Goal: Task Accomplishment & Management: Use online tool/utility

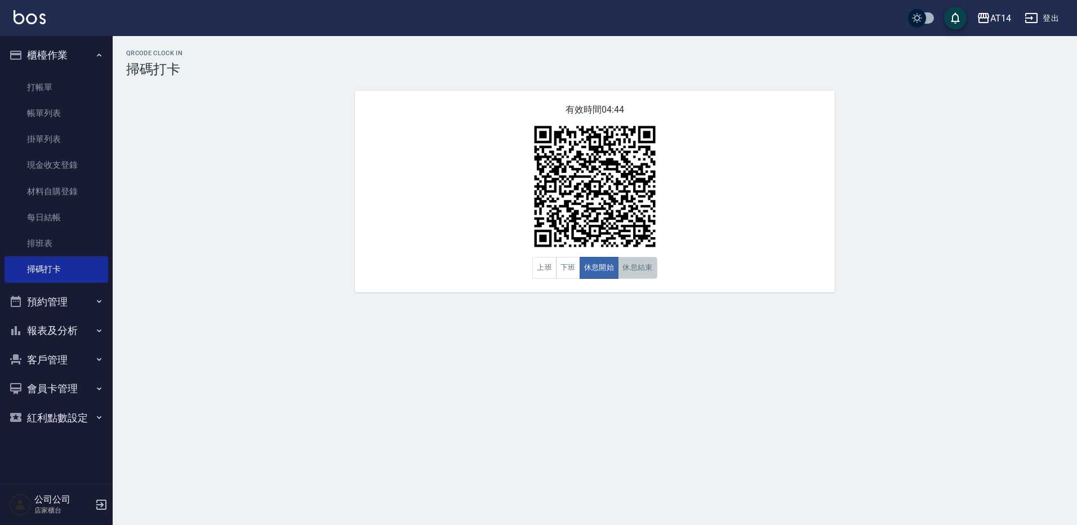
click at [631, 269] on button "休息結束" at bounding box center [637, 268] width 39 height 22
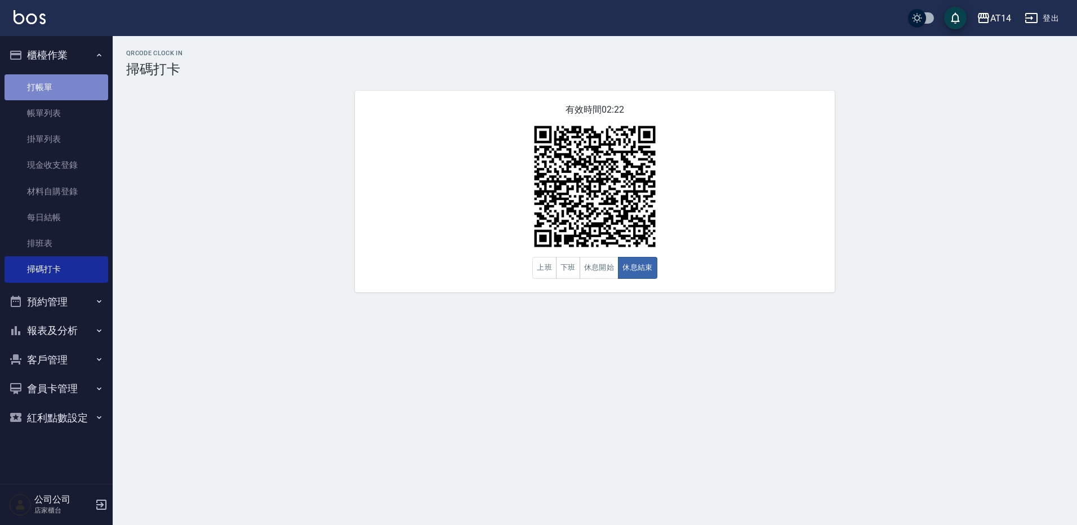
click at [47, 89] on link "打帳單" at bounding box center [57, 87] width 104 height 26
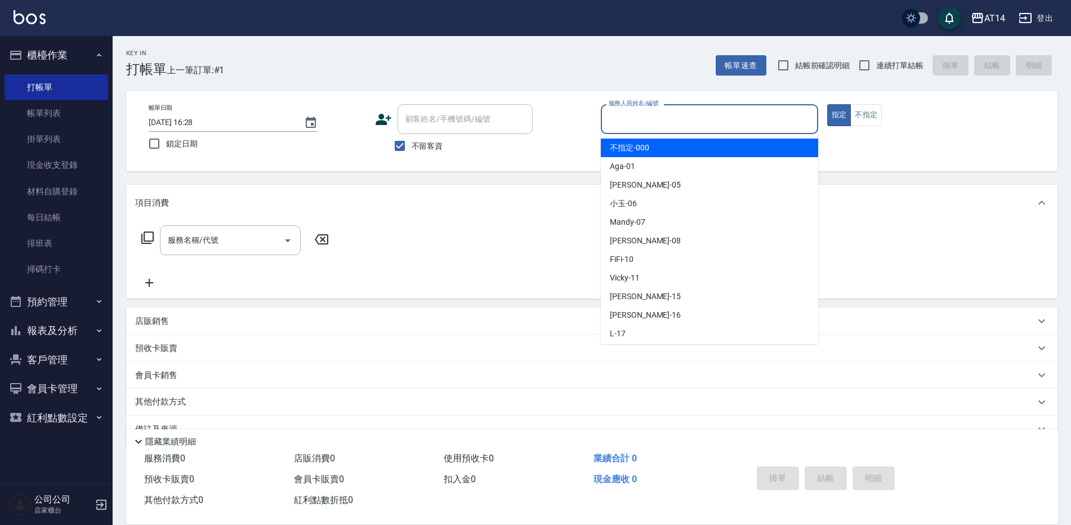
click at [704, 119] on input "服務人員姓名/編號" at bounding box center [709, 119] width 207 height 20
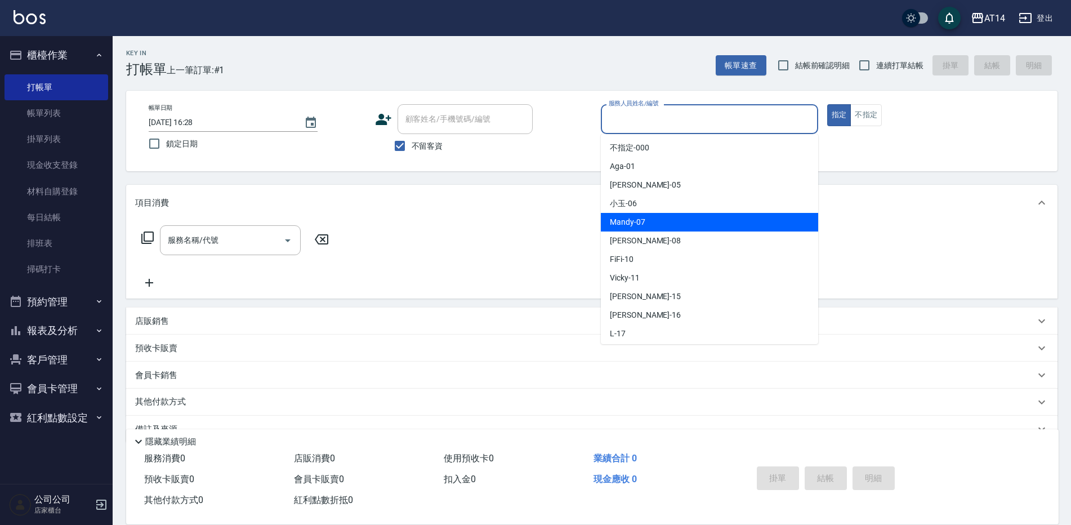
click at [640, 216] on div "Mandy -07" at bounding box center [709, 222] width 217 height 19
type input "Mandy-07"
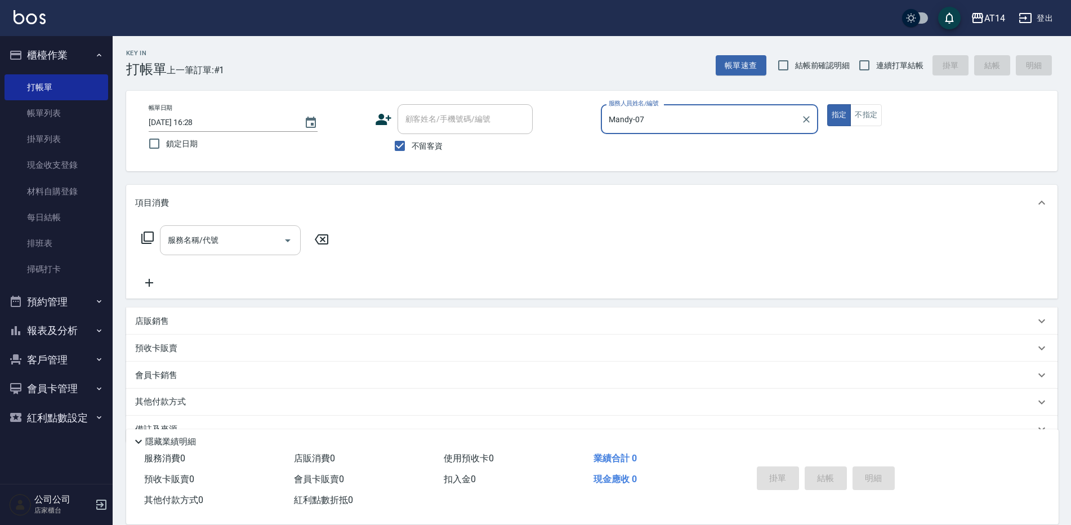
click at [281, 236] on button "Open" at bounding box center [288, 241] width 18 height 18
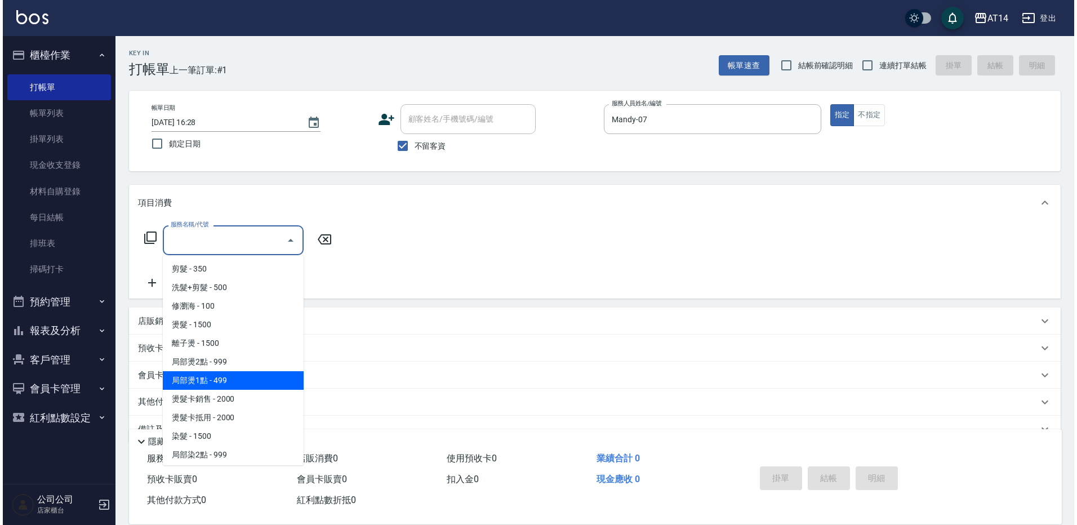
scroll to position [225, 0]
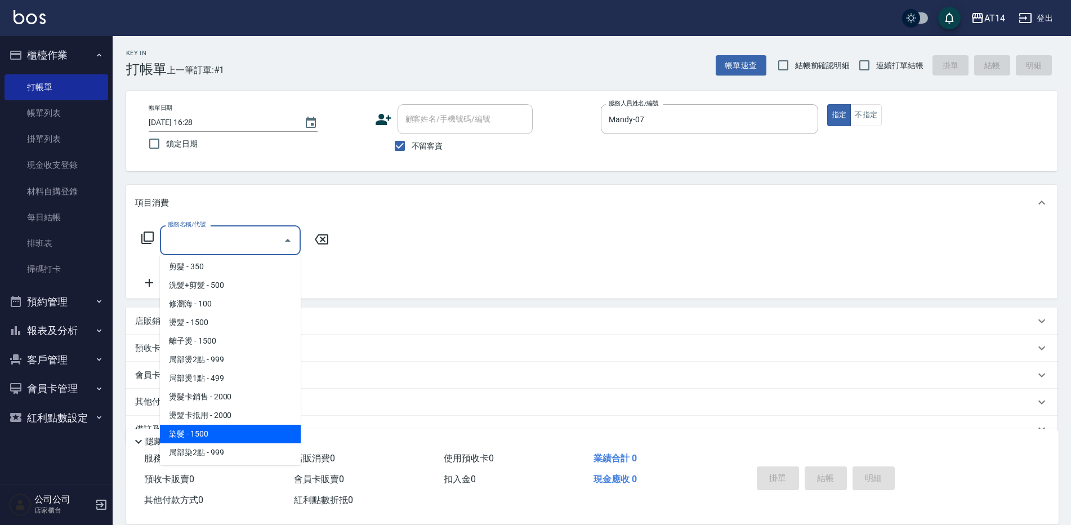
click at [216, 434] on span "染髮 - 1500" at bounding box center [230, 434] width 141 height 19
type input "染髮(041)"
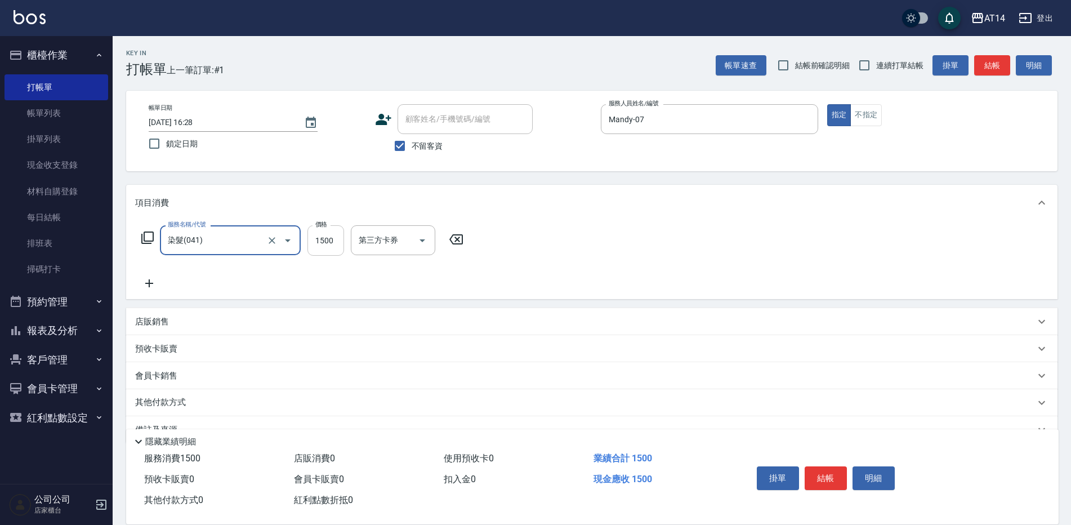
click at [316, 233] on input "1500" at bounding box center [326, 240] width 37 height 30
drag, startPoint x: 326, startPoint y: 238, endPoint x: 349, endPoint y: 242, distance: 22.9
click at [334, 239] on input "13" at bounding box center [326, 240] width 37 height 30
type input "1300"
click at [822, 474] on button "結帳" at bounding box center [826, 478] width 42 height 24
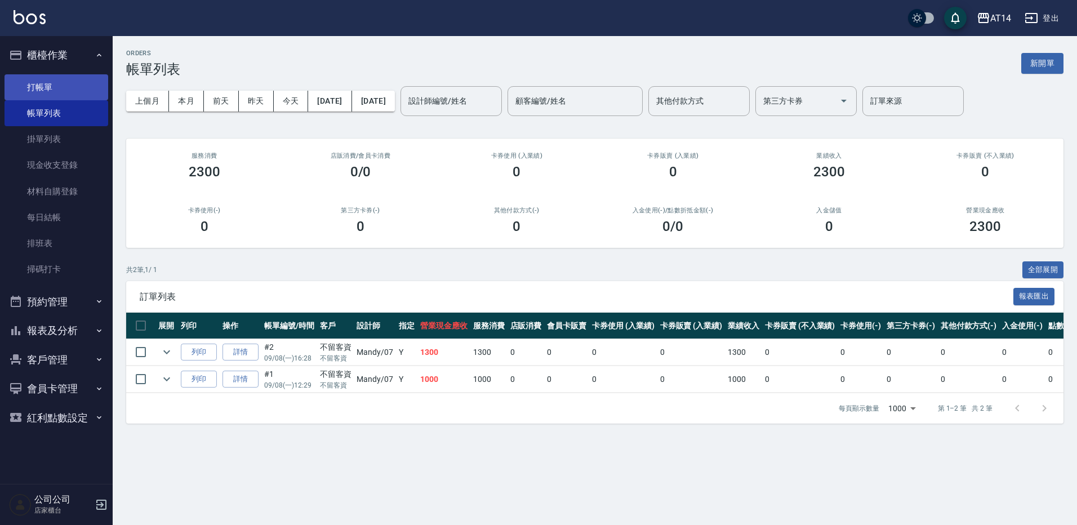
click at [79, 91] on link "打帳單" at bounding box center [57, 87] width 104 height 26
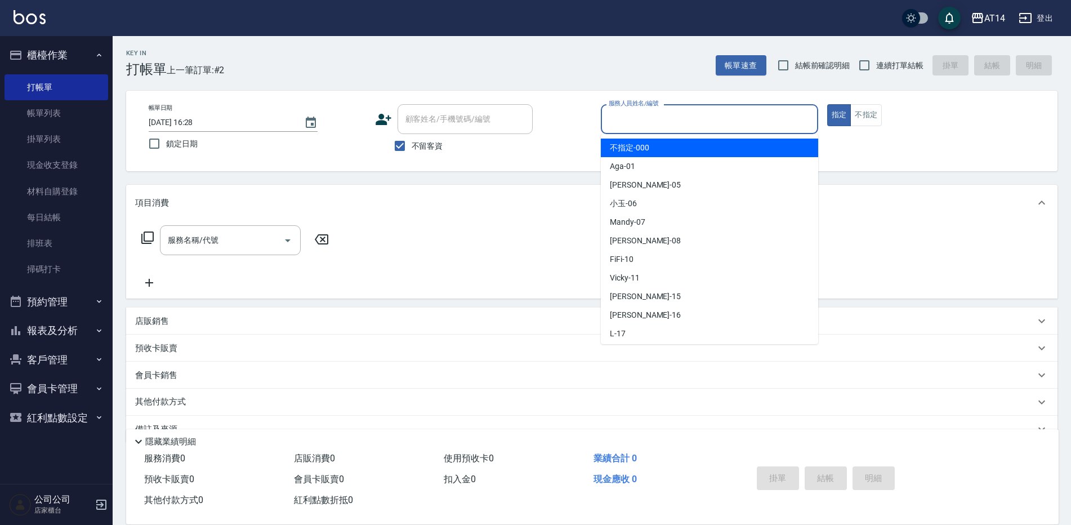
click at [632, 121] on input "服務人員姓名/編號" at bounding box center [709, 119] width 207 height 20
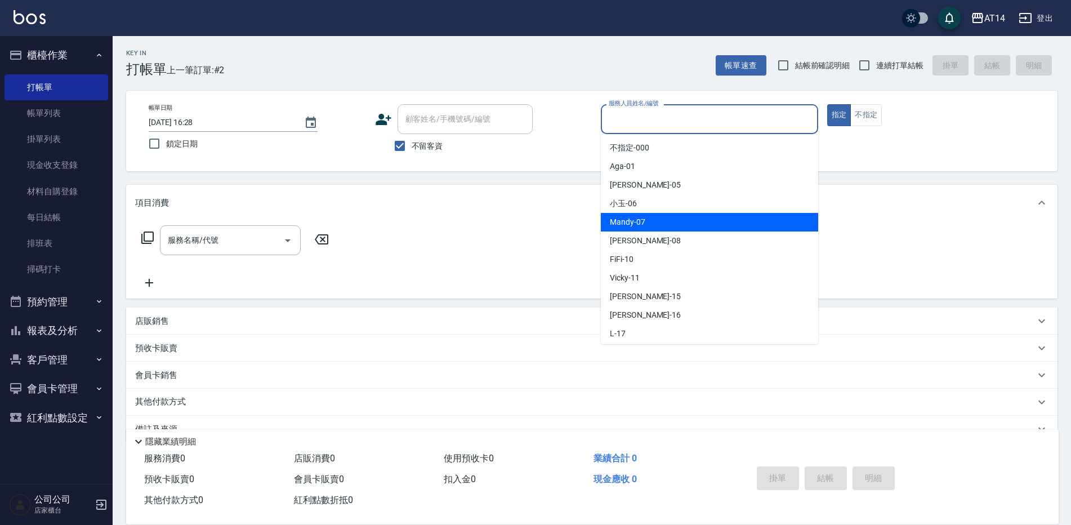
click at [616, 221] on span "Mandy -07" at bounding box center [627, 222] width 35 height 12
type input "Mandy-07"
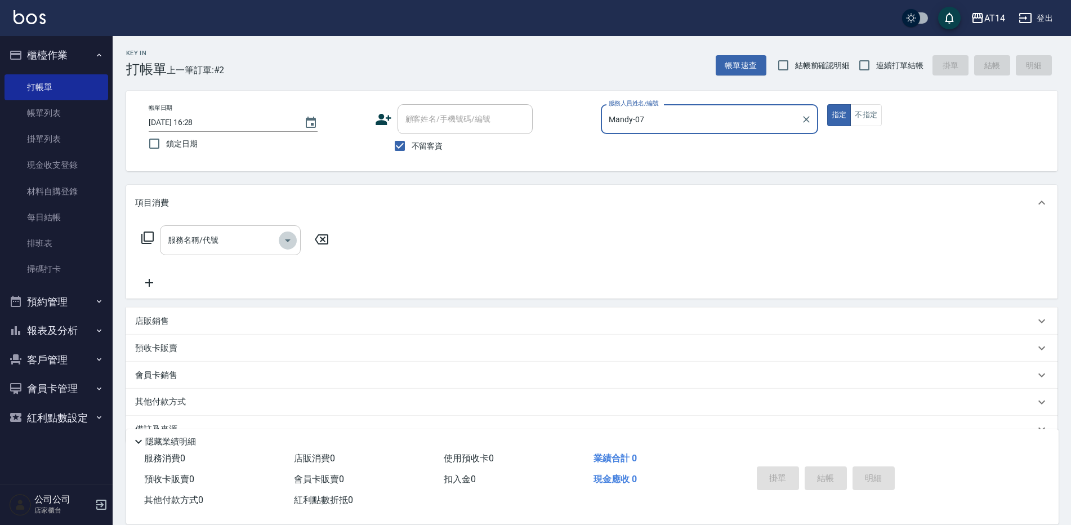
drag, startPoint x: 288, startPoint y: 234, endPoint x: 284, endPoint y: 250, distance: 16.7
click at [288, 237] on icon "Open" at bounding box center [288, 241] width 14 height 14
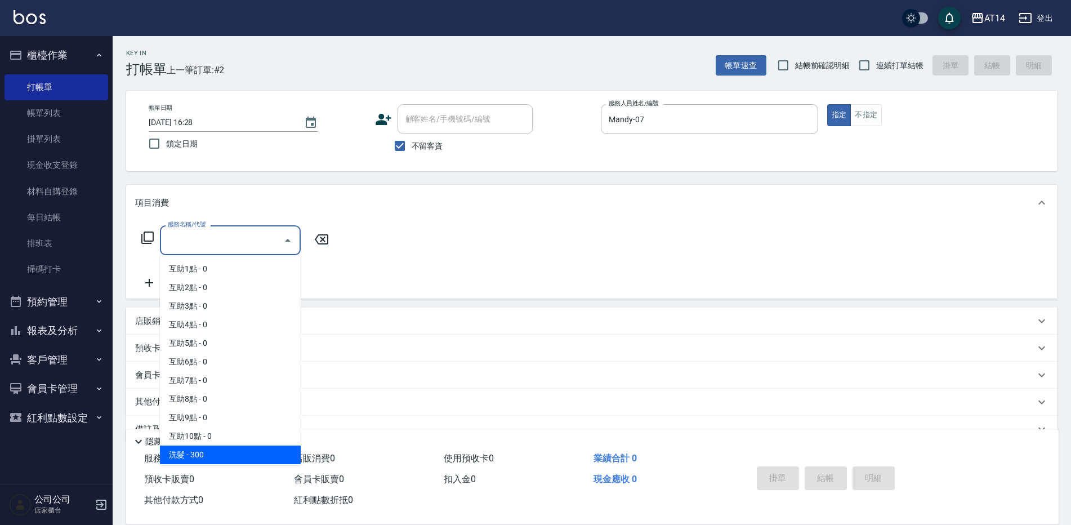
click at [190, 451] on span "洗髮 - 300" at bounding box center [230, 455] width 141 height 19
type input "洗髮(011)"
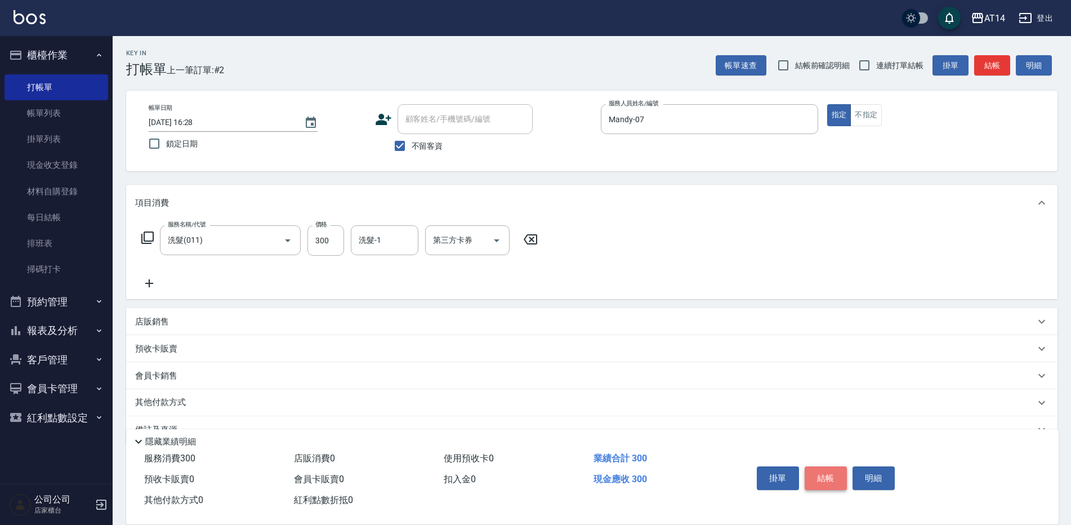
click at [828, 473] on button "結帳" at bounding box center [826, 478] width 42 height 24
